Goal: Transaction & Acquisition: Book appointment/travel/reservation

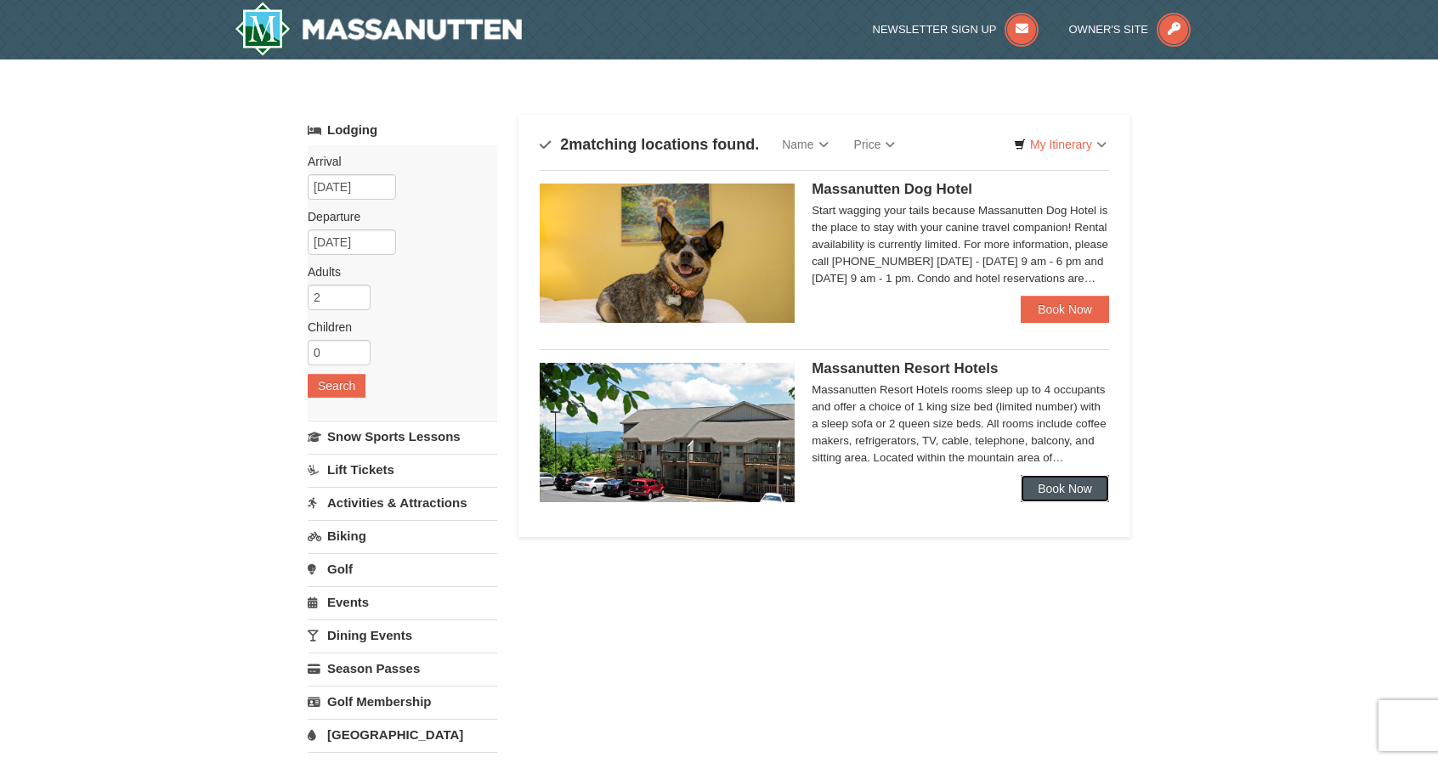
click at [1092, 489] on link "Book Now" at bounding box center [1065, 488] width 88 height 27
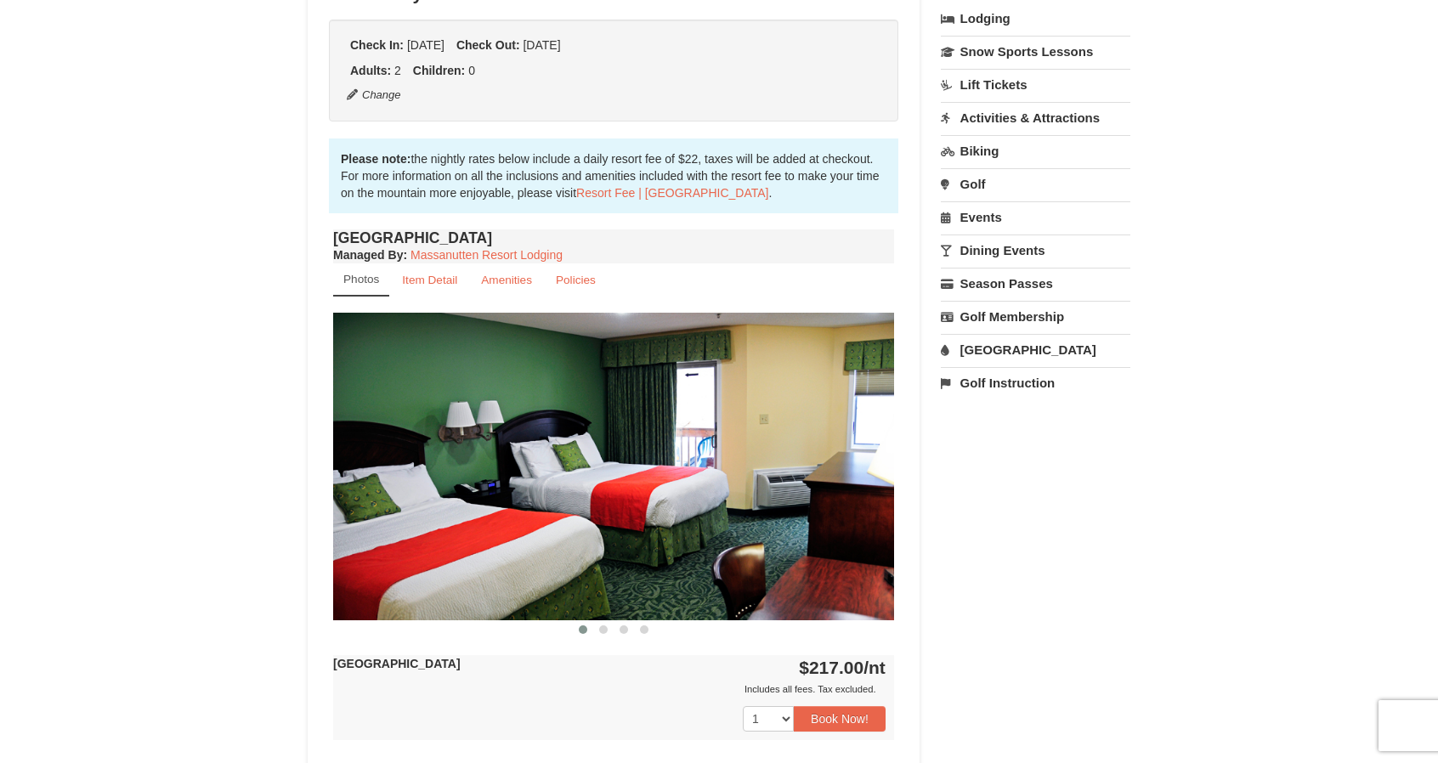
scroll to position [425, 0]
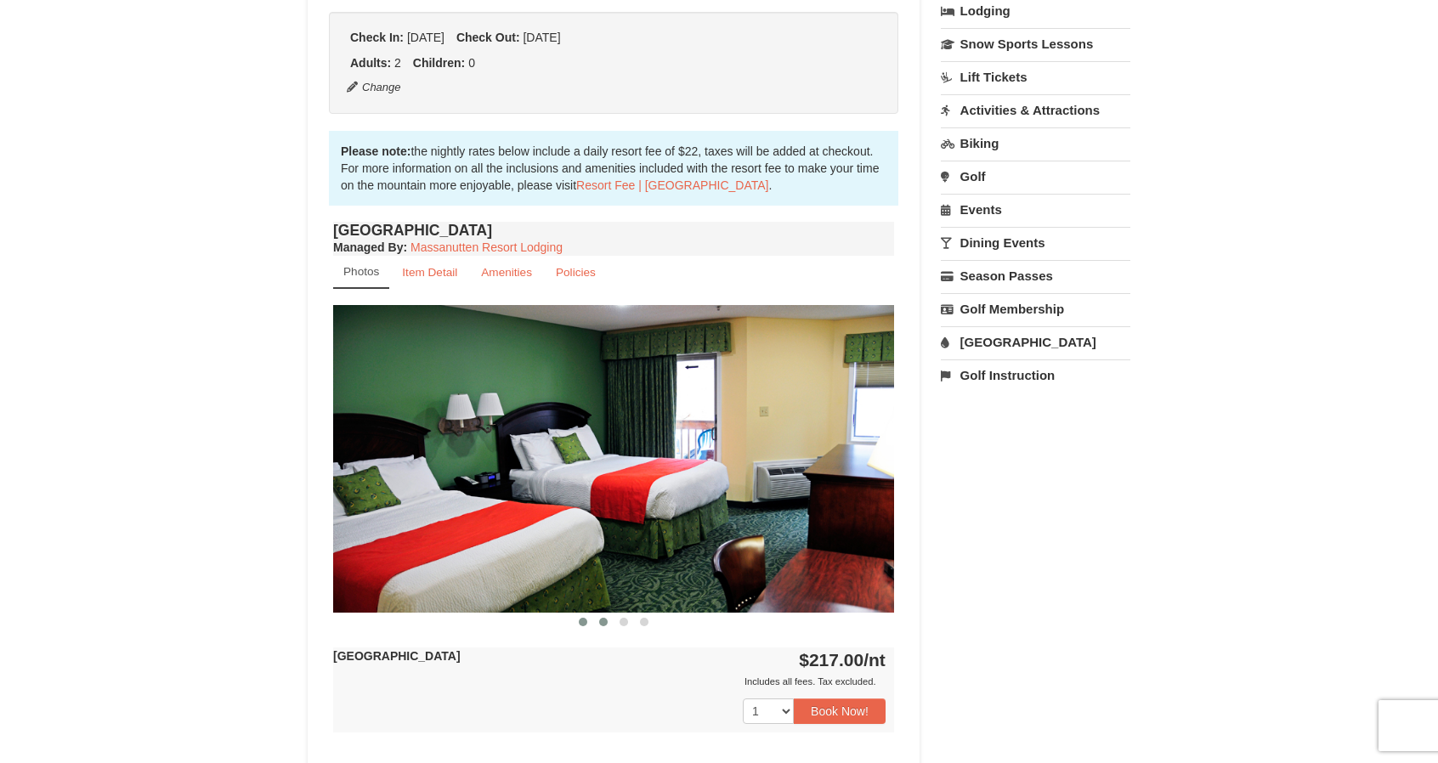
click at [606, 621] on span at bounding box center [603, 622] width 9 height 9
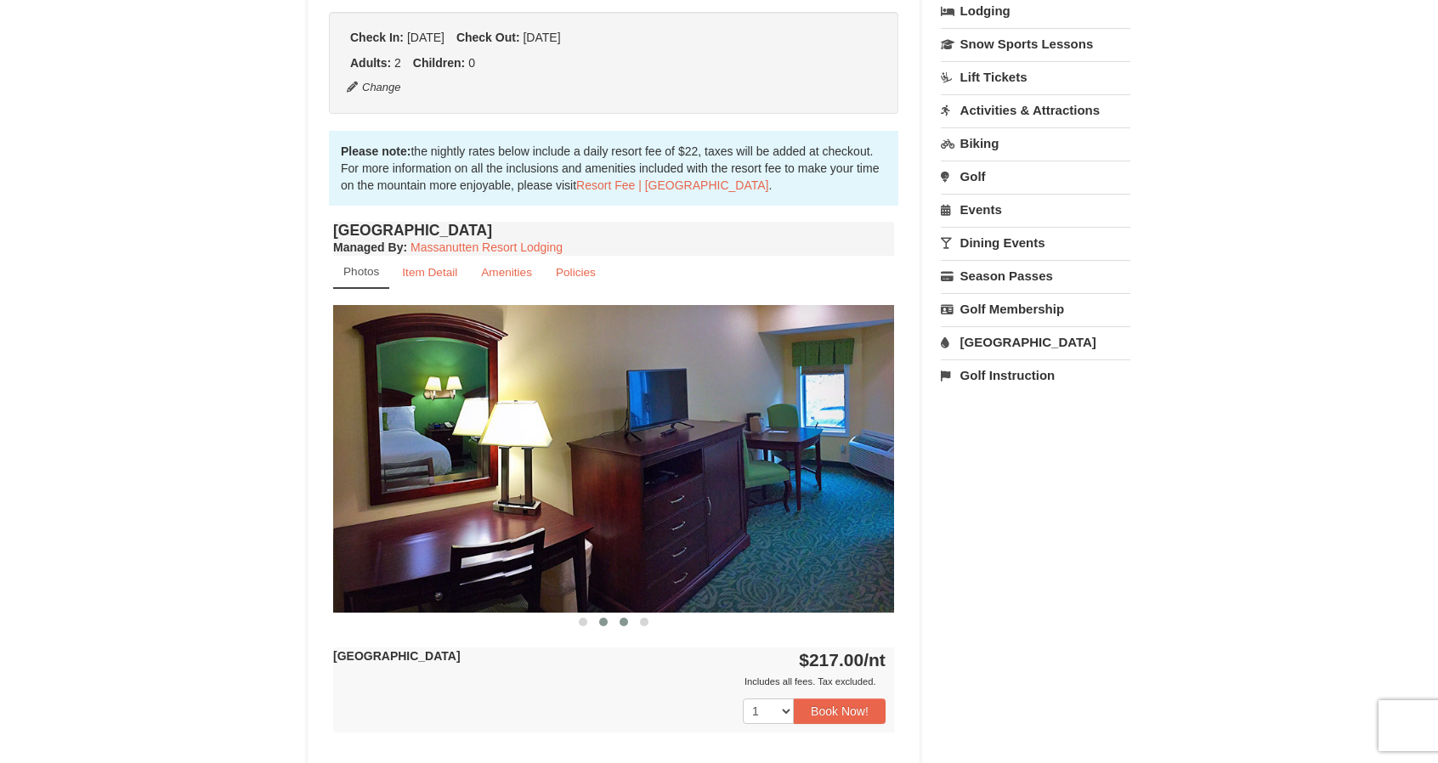
click at [617, 622] on button at bounding box center [624, 622] width 20 height 17
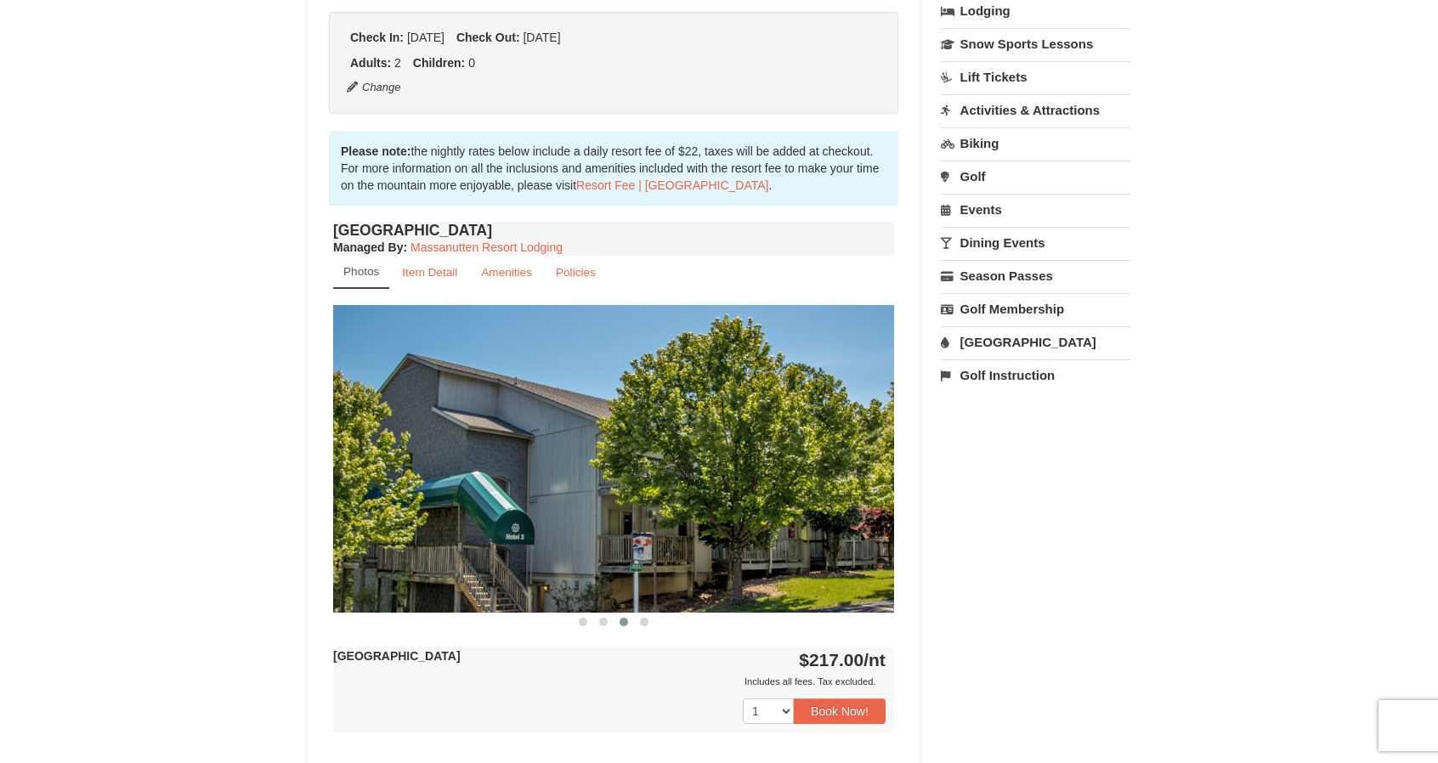
click at [628, 621] on button at bounding box center [624, 622] width 20 height 17
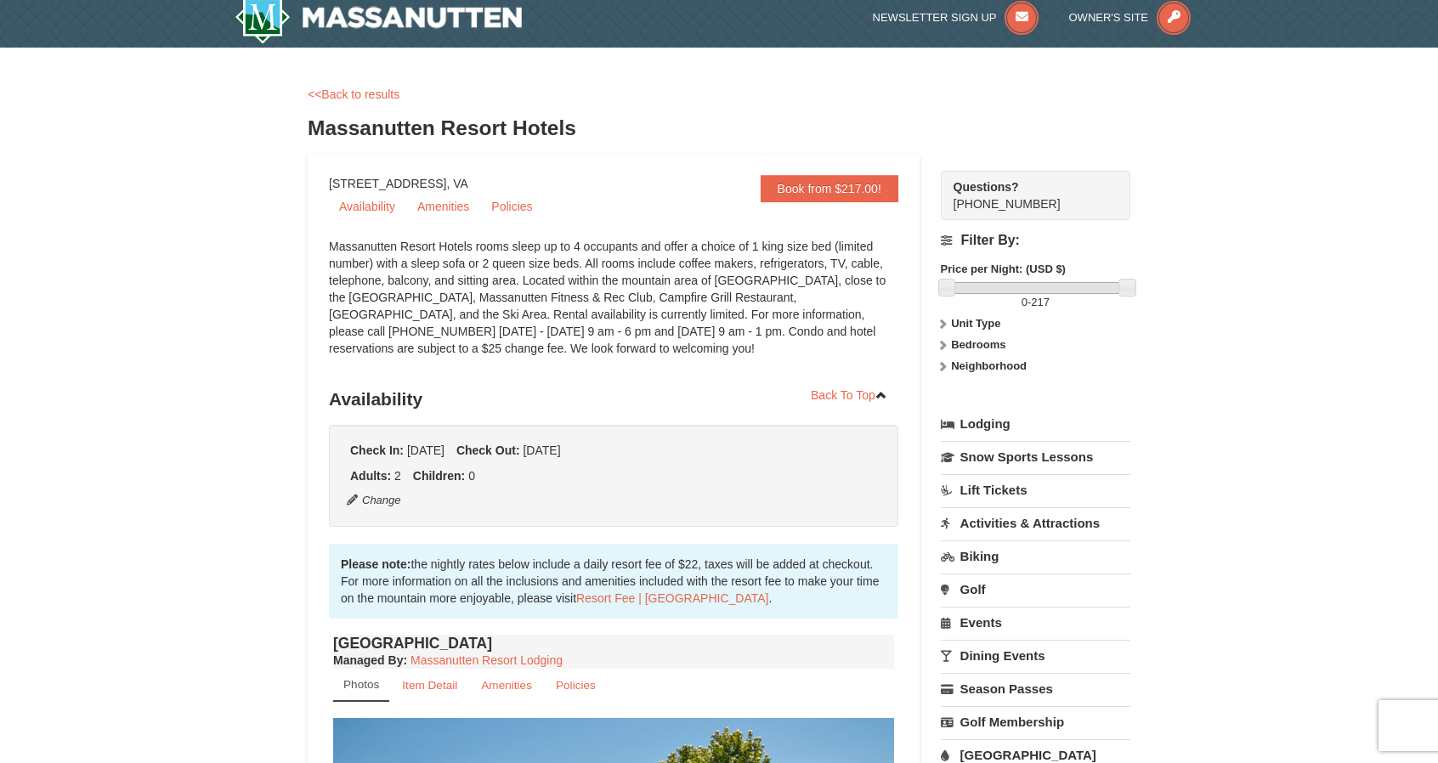
scroll to position [0, 0]
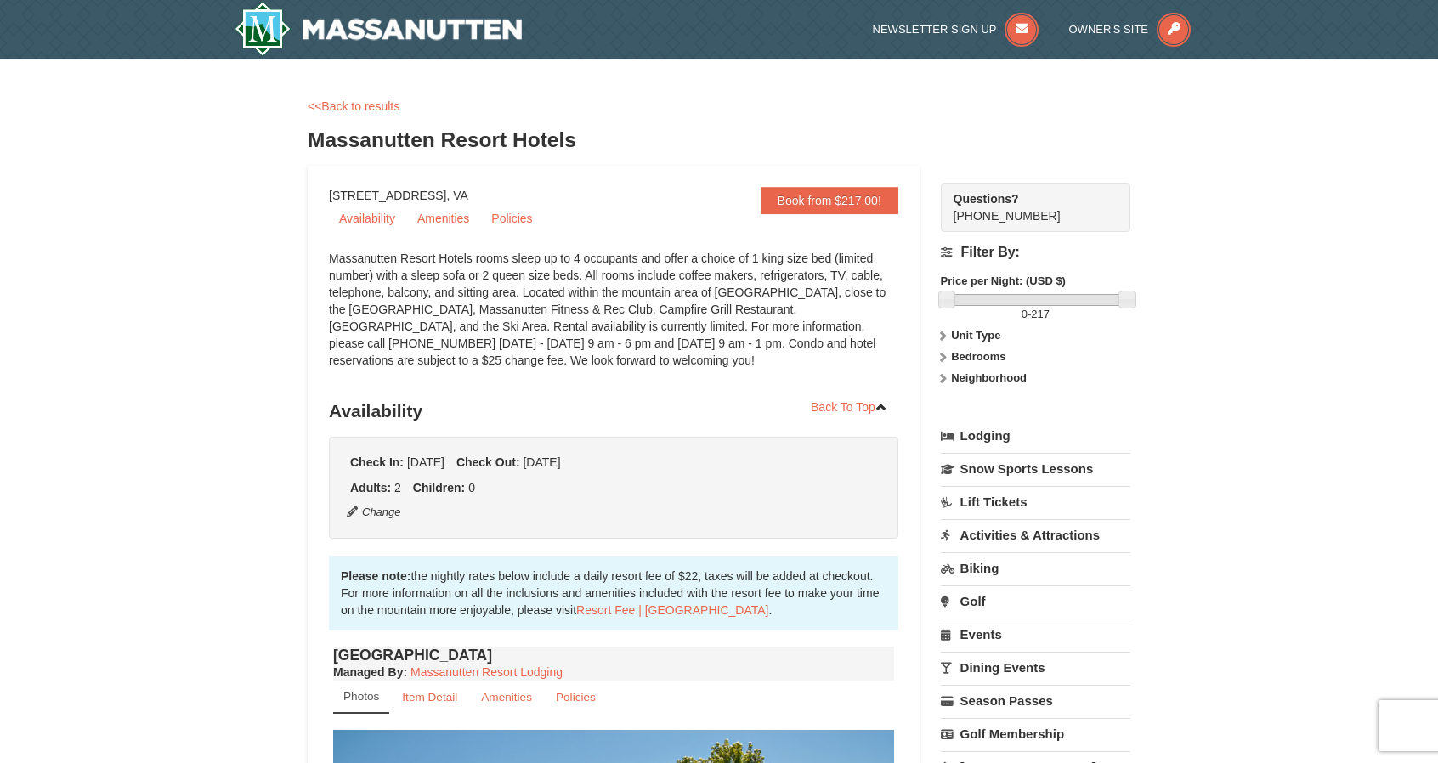
click at [1018, 430] on link "Lodging" at bounding box center [1036, 436] width 190 height 31
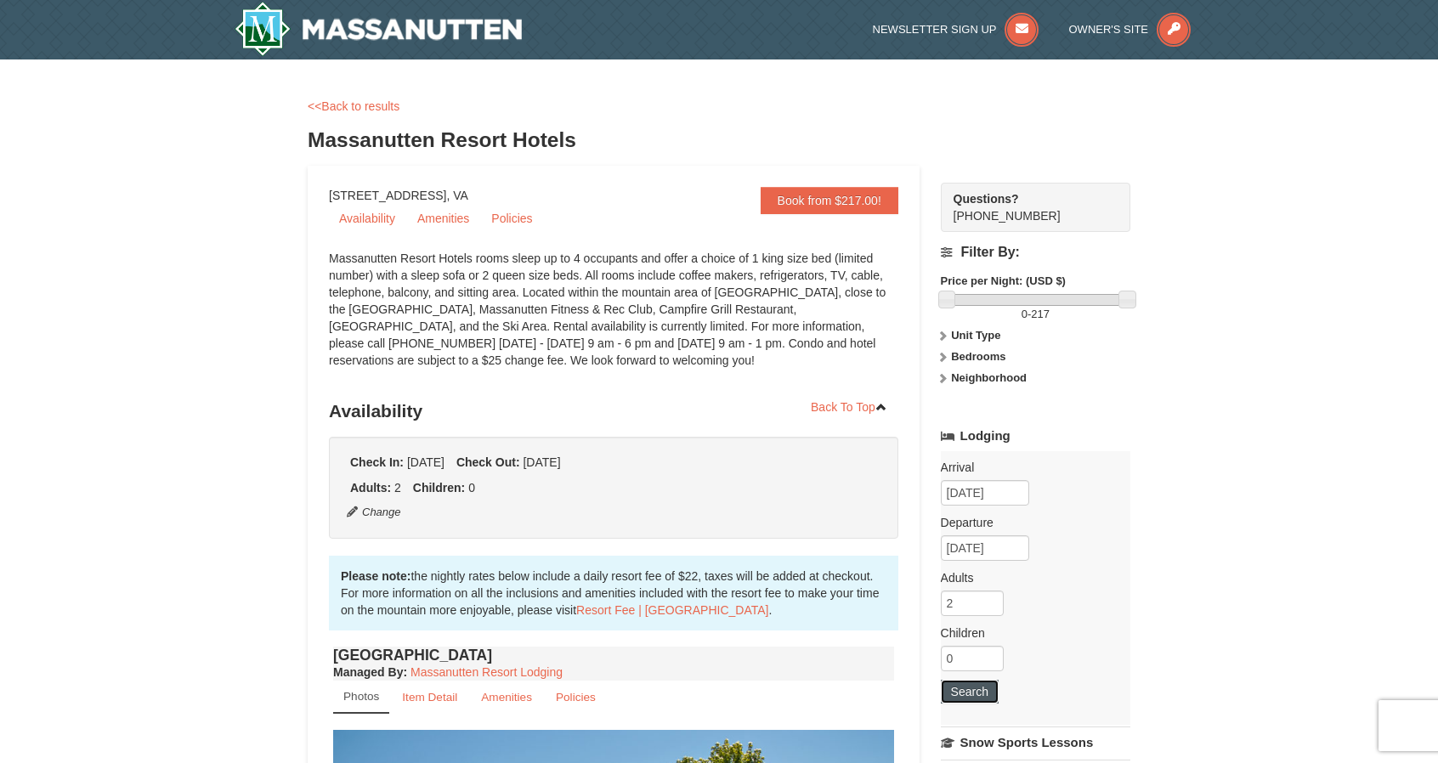
click at [987, 680] on button "Search" at bounding box center [970, 692] width 58 height 24
